Goal: Find specific page/section: Find specific page/section

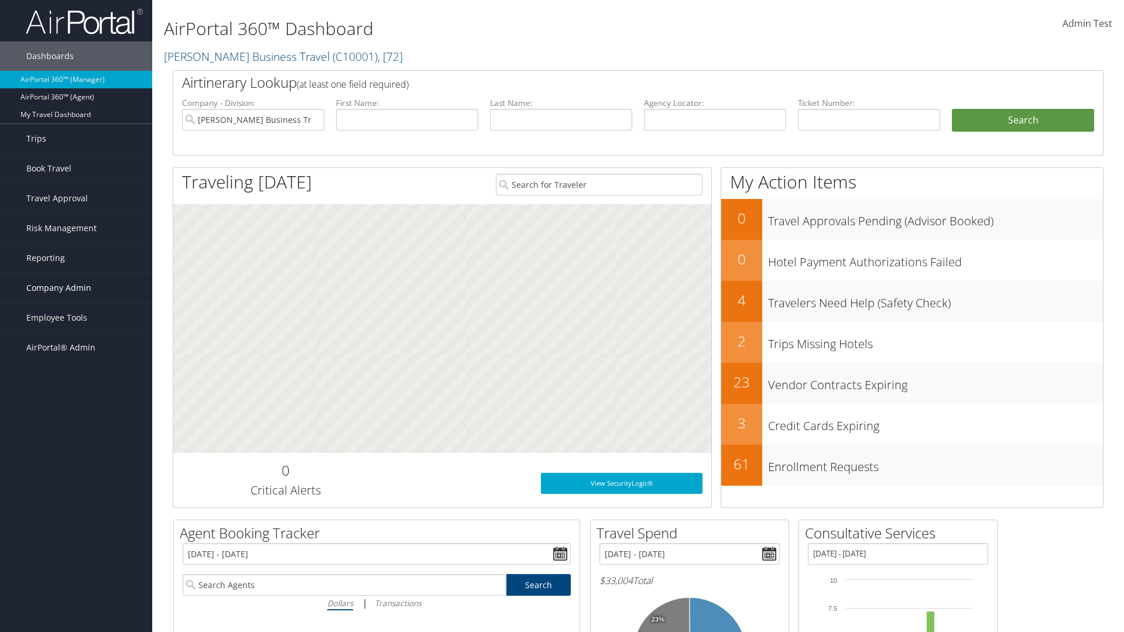
click at [76, 288] on span "Company Admin" at bounding box center [58, 287] width 65 height 29
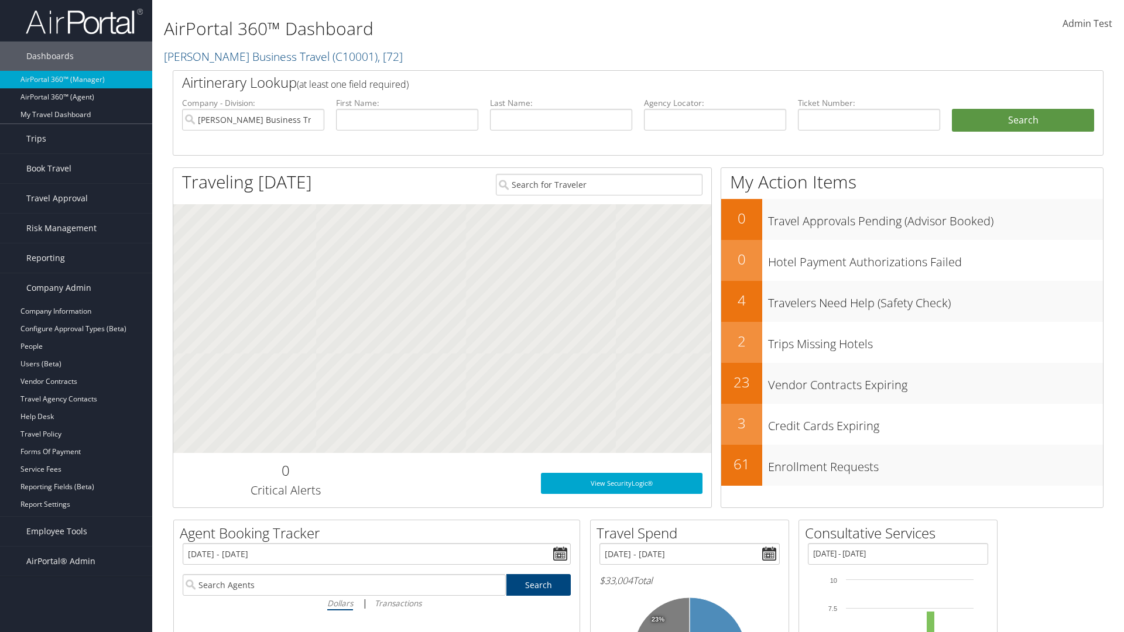
click at [76, 531] on link "Airtinerary® Settings" at bounding box center [76, 540] width 152 height 18
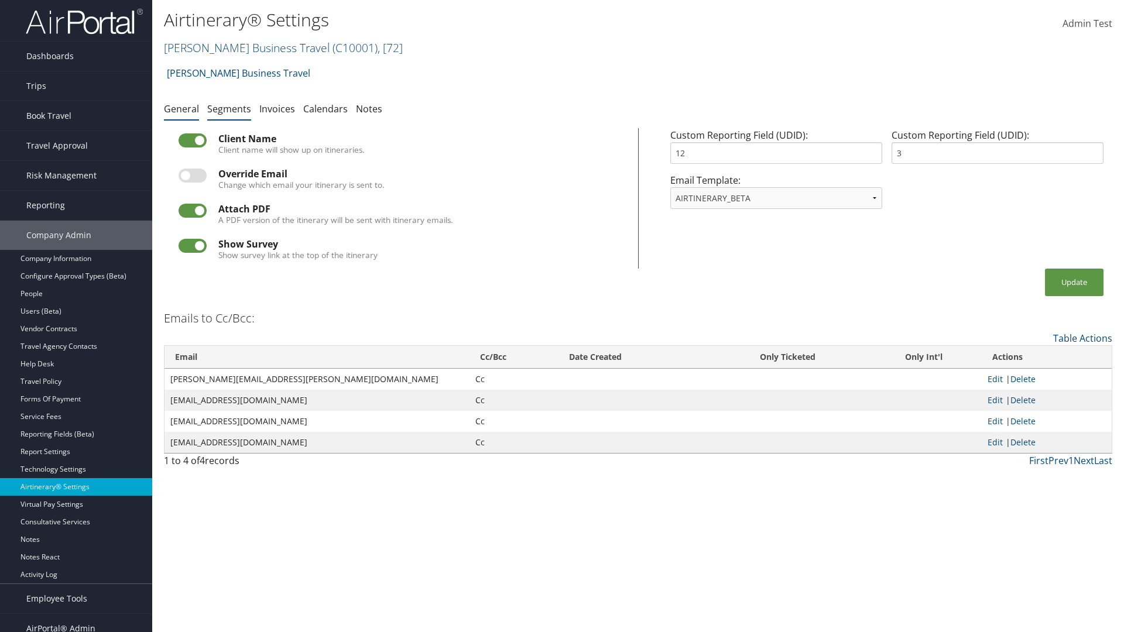
click at [229, 108] on link "Segments" at bounding box center [229, 108] width 44 height 13
